Goal: Task Accomplishment & Management: Manage account settings

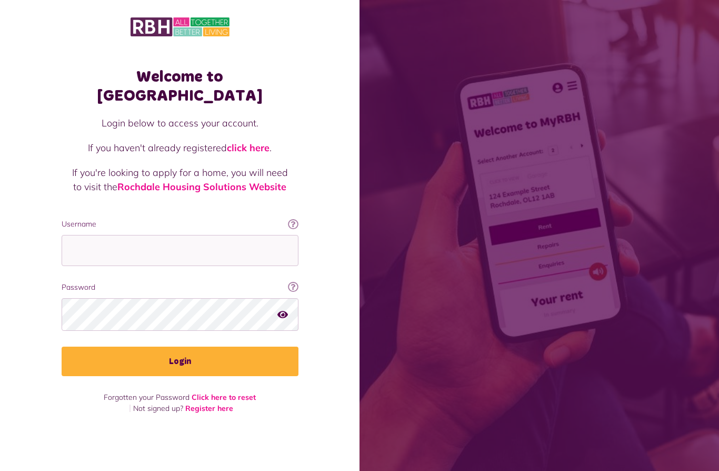
scroll to position [46, 0]
click at [250, 235] on input "Username" at bounding box center [180, 250] width 237 height 31
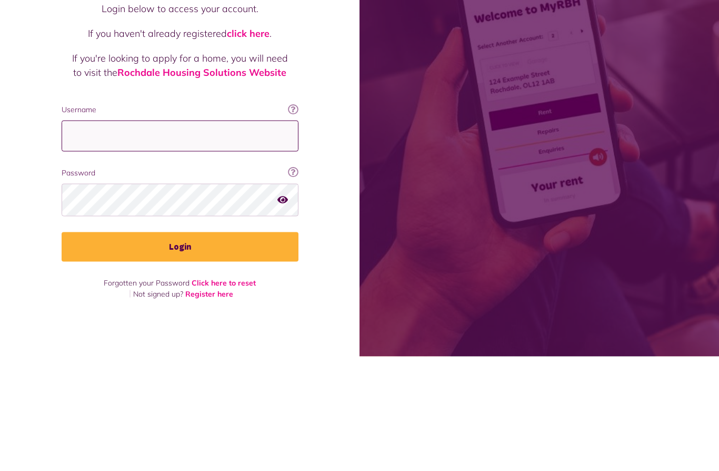
type input "**********"
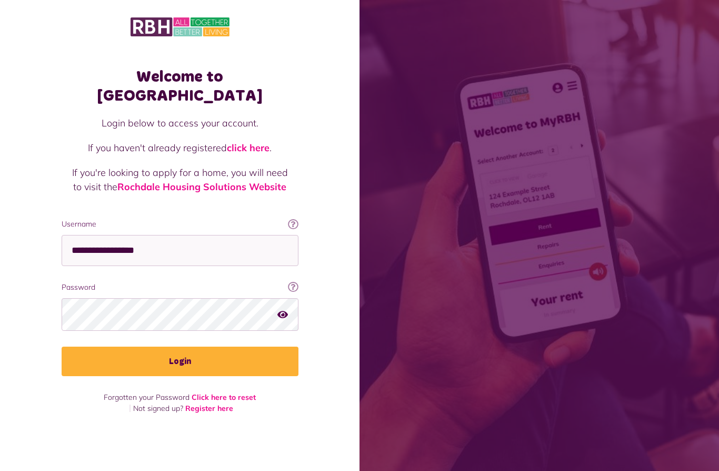
click at [176, 346] on button "Login" at bounding box center [180, 360] width 237 height 29
click at [208, 346] on button "Login" at bounding box center [180, 360] width 237 height 29
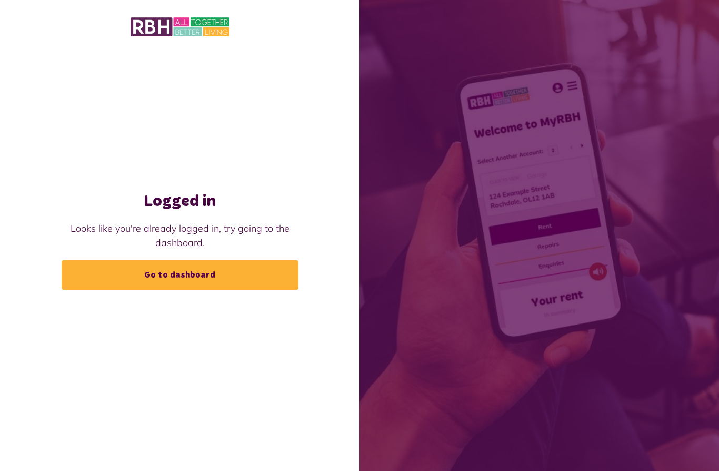
scroll to position [46, 0]
click at [191, 260] on link "Go to dashboard" at bounding box center [180, 274] width 237 height 29
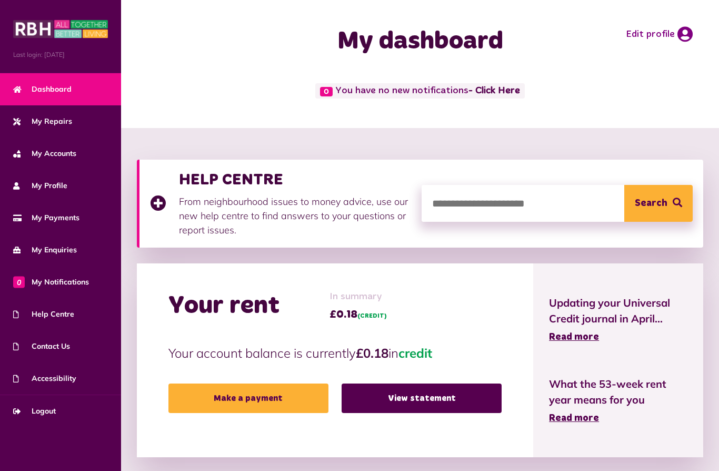
click at [424, 397] on link "View statement" at bounding box center [422, 397] width 160 height 29
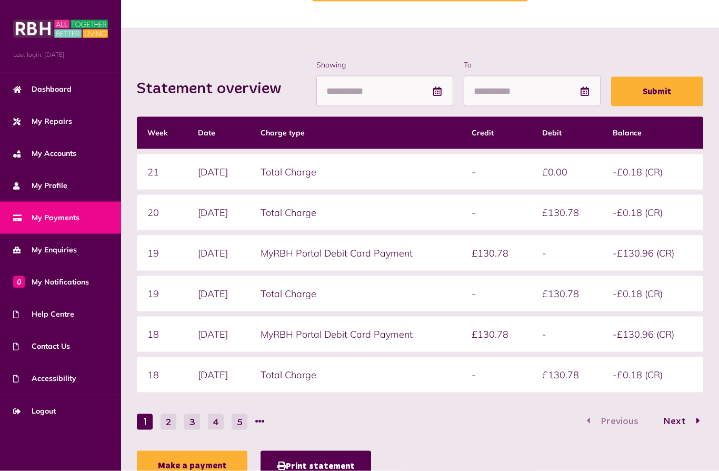
scroll to position [101, 0]
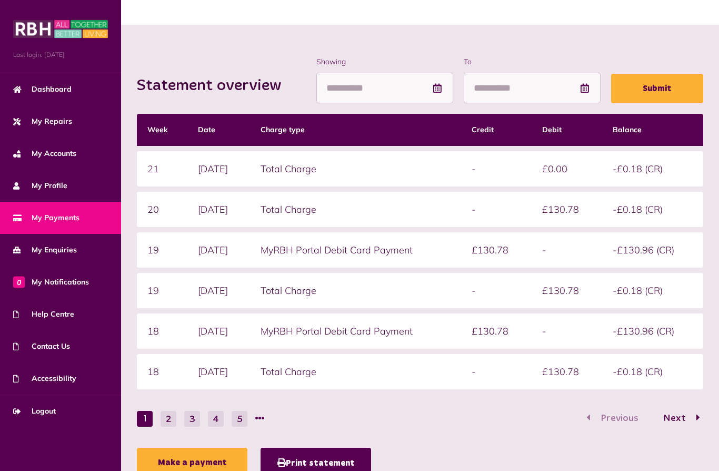
click at [49, 406] on span "Logout" at bounding box center [34, 410] width 43 height 11
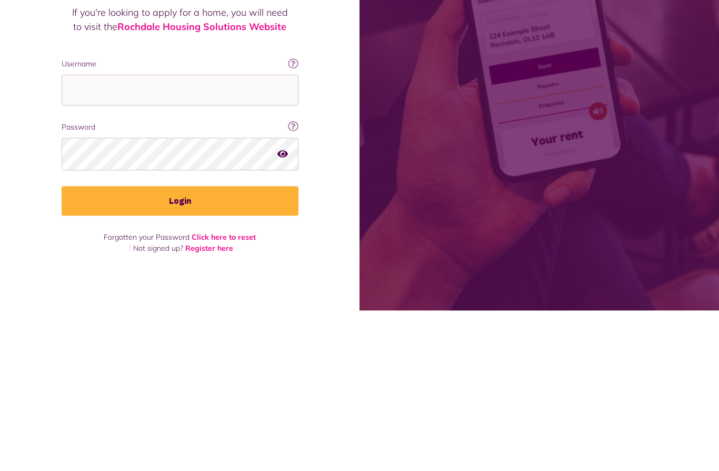
click at [472, 174] on span at bounding box center [540, 235] width 360 height 471
